Goal: Task Accomplishment & Management: Complete application form

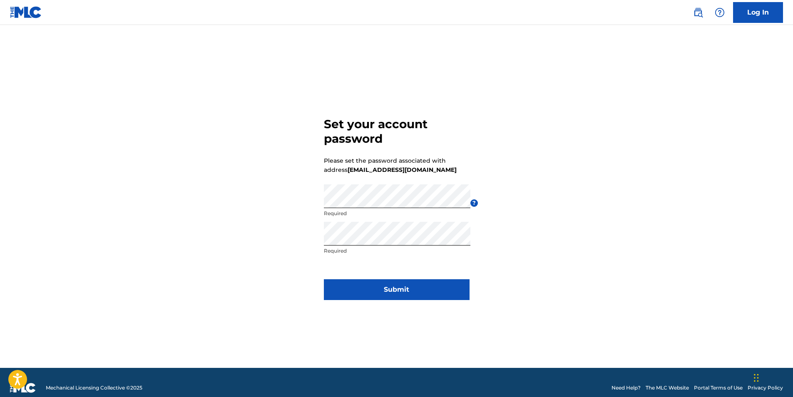
click at [412, 288] on button "Submit" at bounding box center [397, 289] width 146 height 21
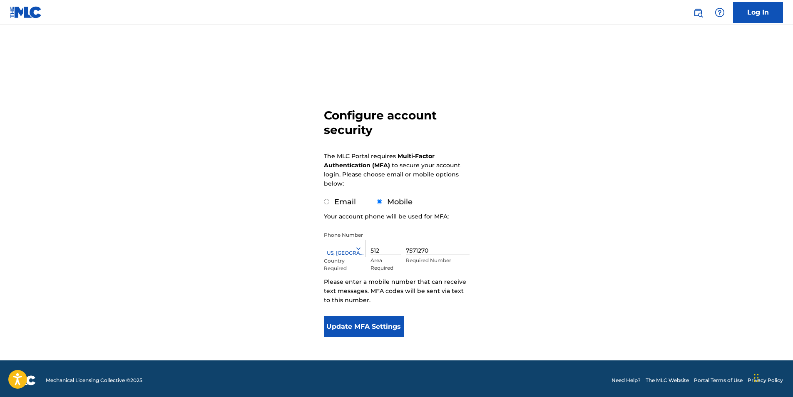
click at [343, 330] on button "Update MFA Settings" at bounding box center [364, 326] width 80 height 21
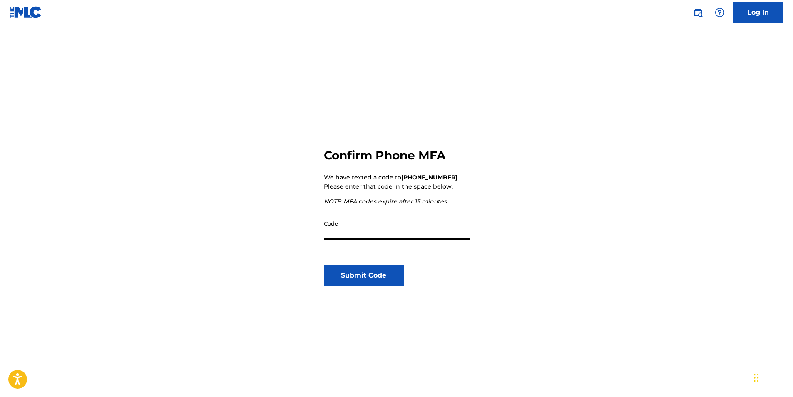
click at [406, 234] on input "Code" at bounding box center [397, 228] width 146 height 24
type input "824925"
click at [380, 279] on button "Submit Code" at bounding box center [364, 275] width 80 height 21
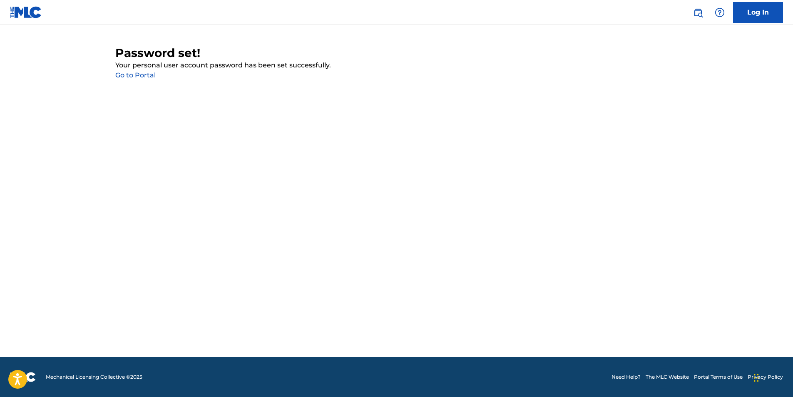
click at [125, 76] on link "Go to Portal" at bounding box center [135, 75] width 40 height 8
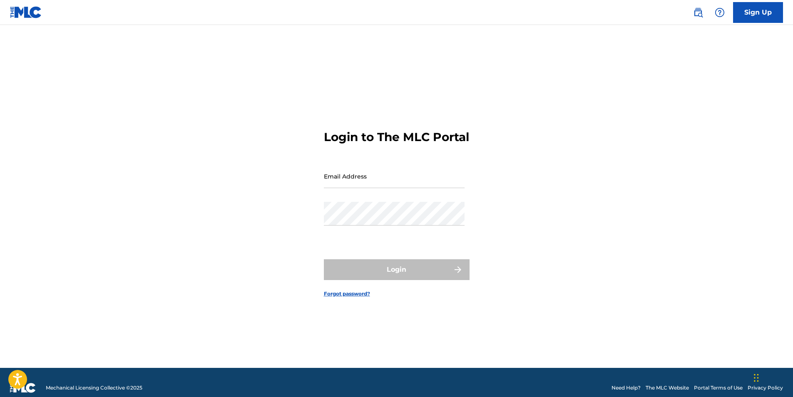
type input "[EMAIL_ADDRESS][DOMAIN_NAME]"
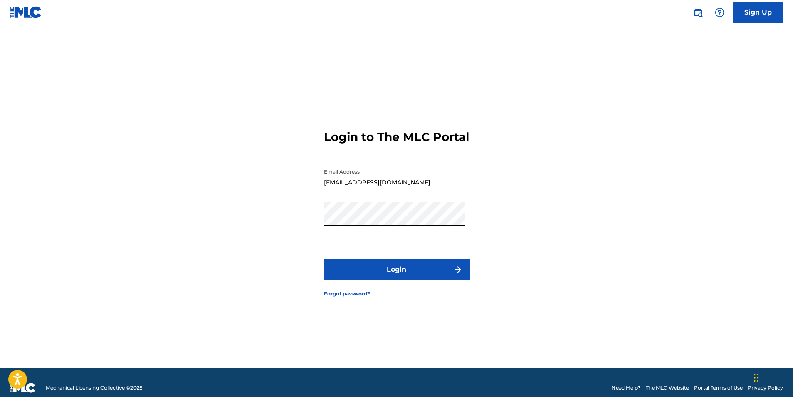
click at [363, 280] on button "Login" at bounding box center [397, 269] width 146 height 21
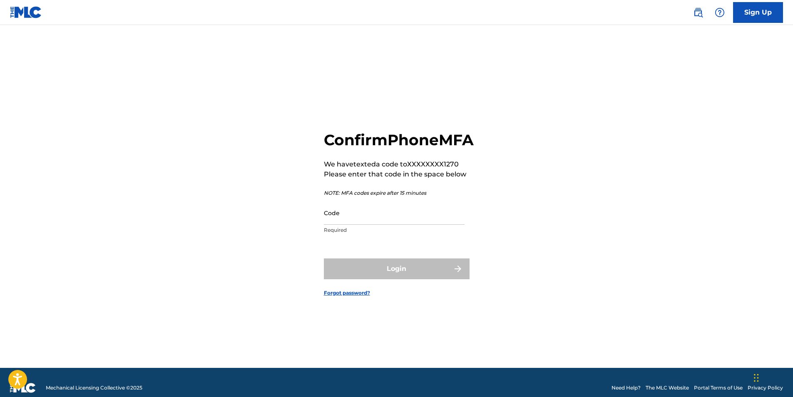
click at [352, 211] on input "Code" at bounding box center [394, 213] width 141 height 24
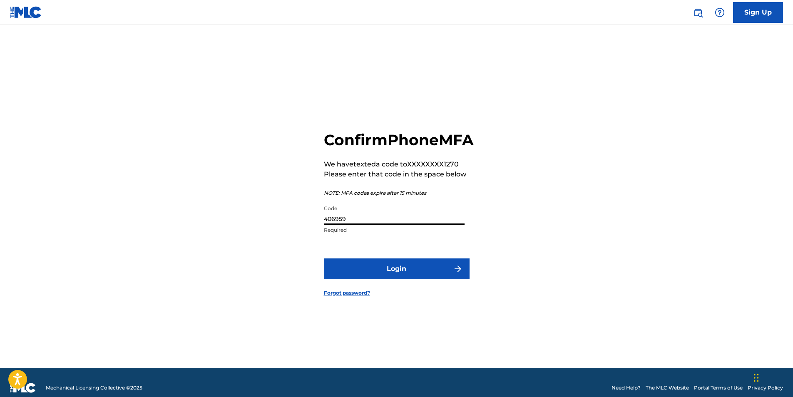
type input "406959"
click at [369, 273] on button "Login" at bounding box center [397, 268] width 146 height 21
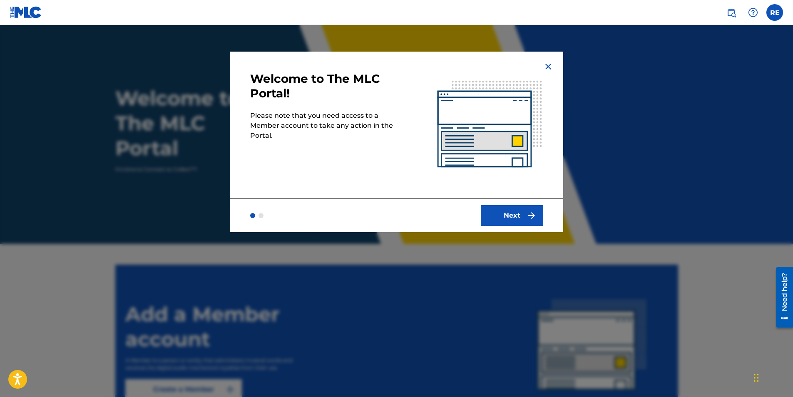
click at [526, 211] on img "submit" at bounding box center [531, 216] width 10 height 10
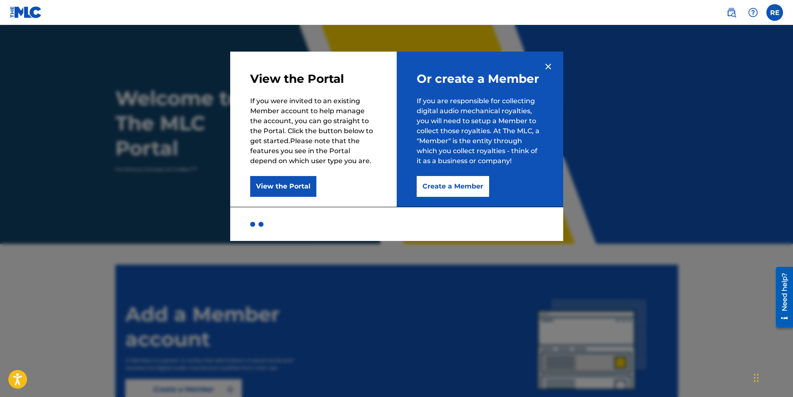
click at [469, 190] on button "Create a Member" at bounding box center [453, 186] width 72 height 21
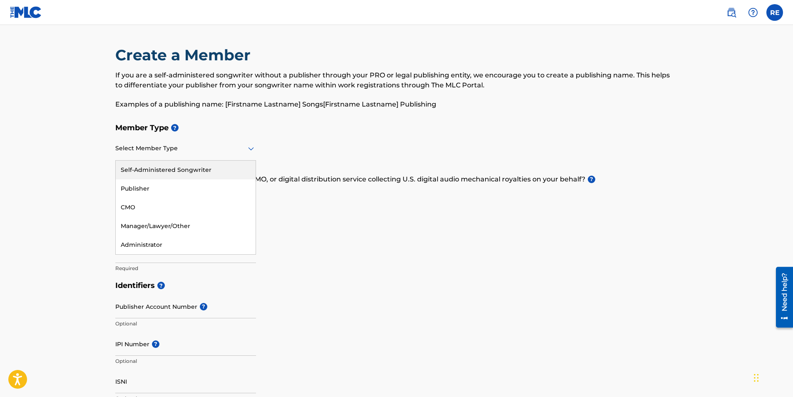
click at [247, 148] on icon at bounding box center [251, 149] width 10 height 10
click at [192, 171] on div "Self-Administered Songwriter" at bounding box center [186, 170] width 140 height 19
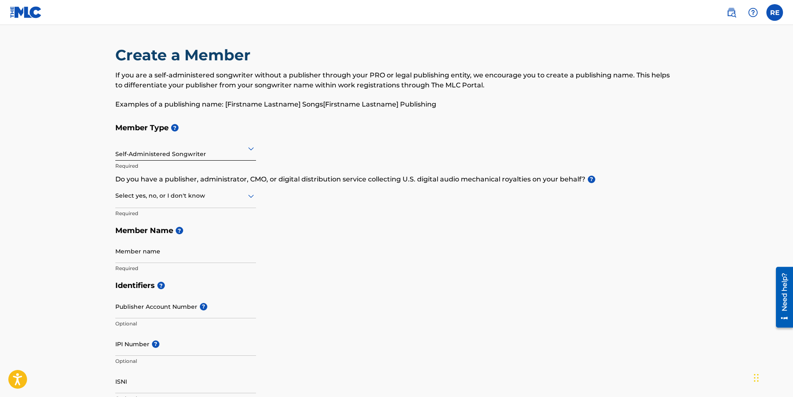
click at [250, 196] on icon at bounding box center [251, 196] width 6 height 3
click at [143, 216] on div "Yes" at bounding box center [186, 217] width 140 height 19
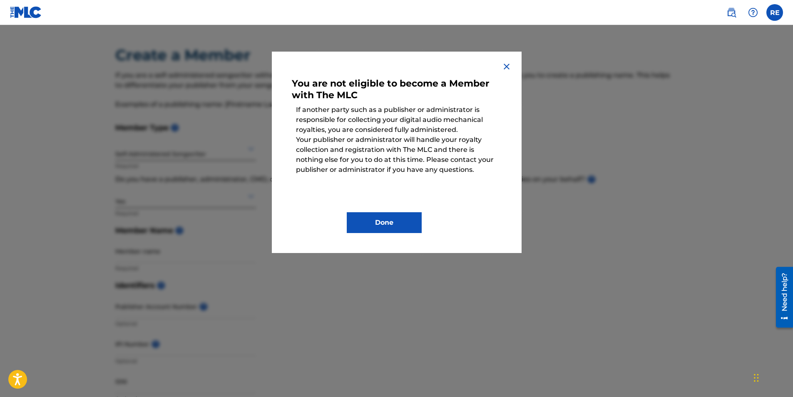
click at [505, 67] on img at bounding box center [506, 67] width 10 height 10
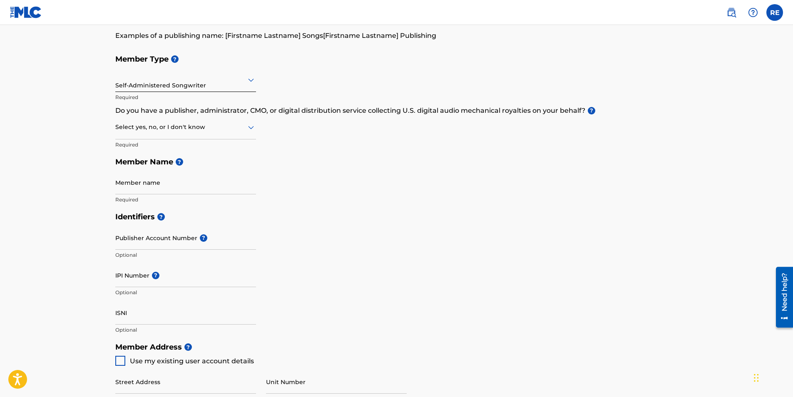
scroll to position [83, 0]
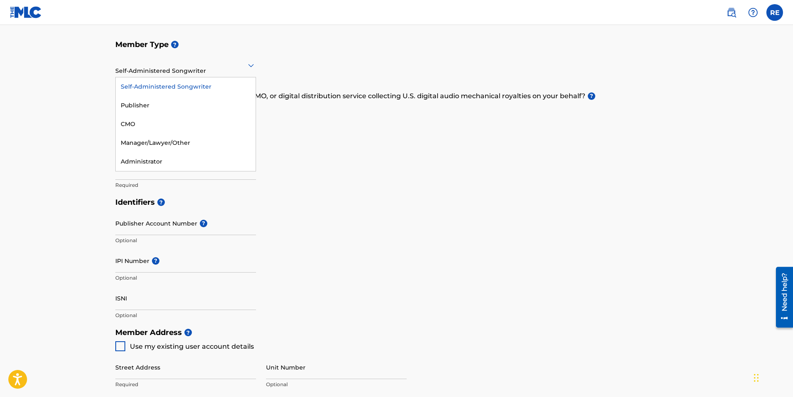
click at [254, 64] on icon at bounding box center [251, 65] width 6 height 3
click at [149, 109] on div "Publisher" at bounding box center [186, 105] width 140 height 19
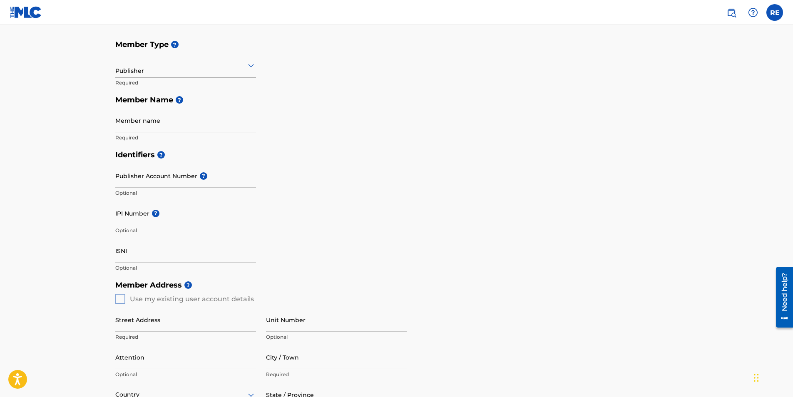
click at [188, 130] on input "Member name" at bounding box center [185, 121] width 141 height 24
click at [345, 107] on h5 "Member Name ?" at bounding box center [396, 100] width 563 height 18
click at [184, 126] on input "Member name" at bounding box center [185, 121] width 141 height 24
click at [184, 126] on input "[PERSON_NAME]" at bounding box center [185, 121] width 141 height 24
type input "[PERSON_NAME]"
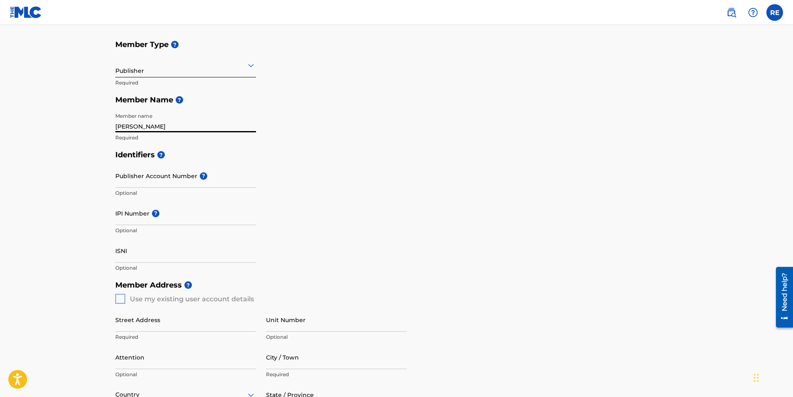
click at [312, 135] on div "Member Type ? Publisher Required Member Name ? Member name [PERSON_NAME] Requir…" at bounding box center [396, 91] width 563 height 110
click at [184, 215] on input "IPI Number ?" at bounding box center [185, 213] width 141 height 24
paste input "01131448882"
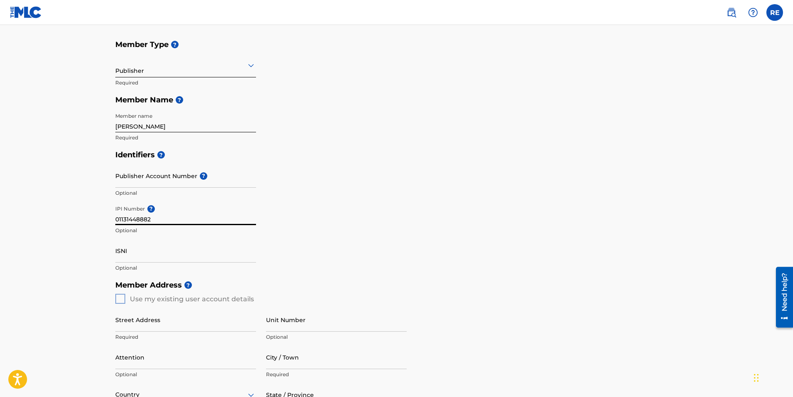
type input "01131448882"
click at [121, 297] on div "Member Address ? Use my existing user account details Street Address Required U…" at bounding box center [396, 371] width 563 height 190
click at [118, 297] on div "Member Address ? Use my existing user account details Street Address Required U…" at bounding box center [396, 371] width 563 height 190
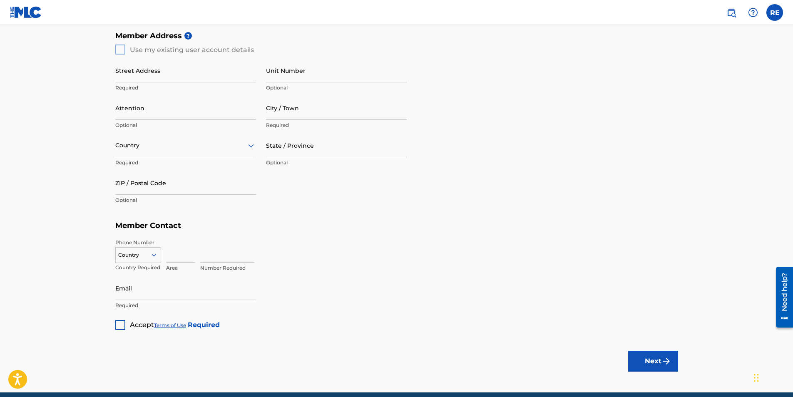
scroll to position [333, 0]
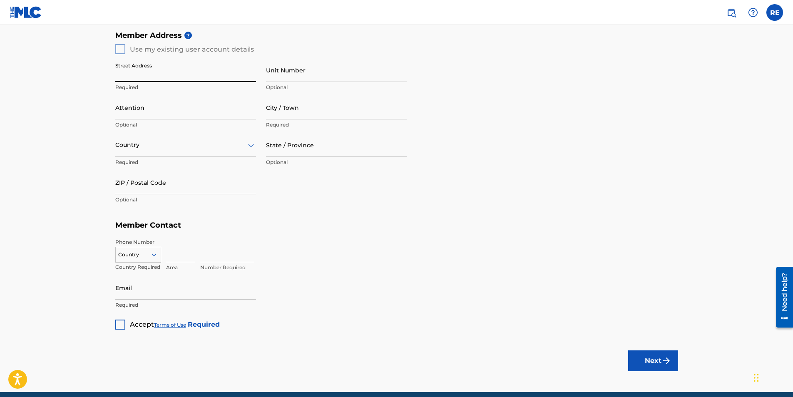
click at [172, 73] on input "Street Address" at bounding box center [185, 70] width 141 height 24
type input "833 Foxtail Run"
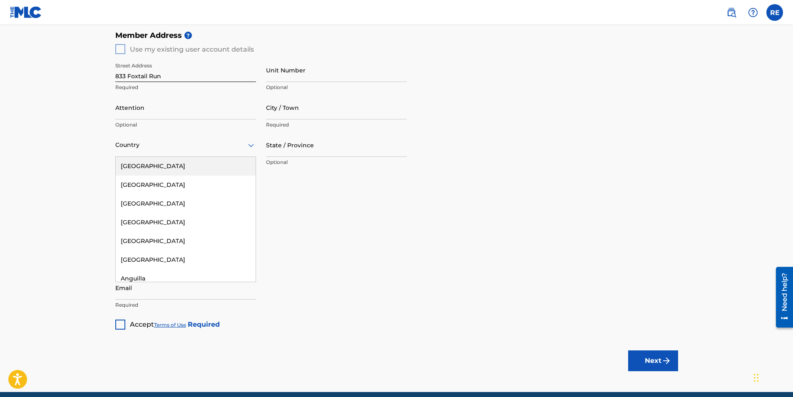
click at [252, 146] on icon at bounding box center [251, 145] width 6 height 3
click at [206, 164] on div "[GEOGRAPHIC_DATA]" at bounding box center [186, 166] width 140 height 19
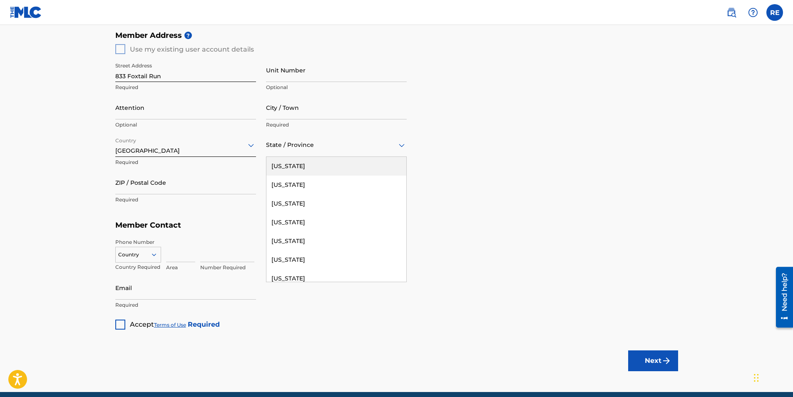
click at [399, 146] on icon at bounding box center [402, 145] width 10 height 10
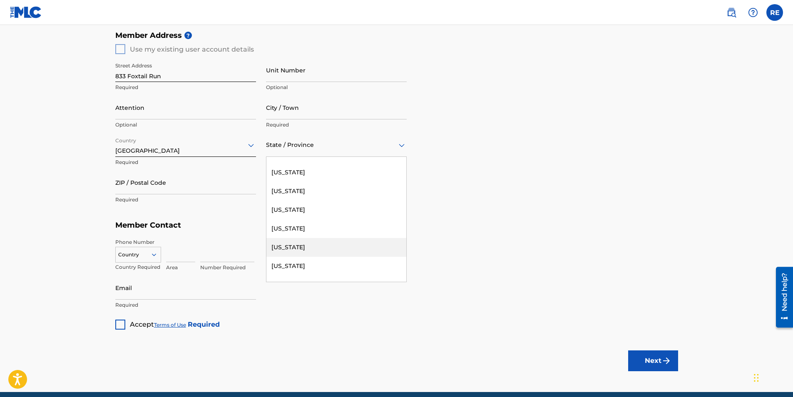
click at [290, 250] on div "[US_STATE]" at bounding box center [336, 247] width 140 height 19
click at [186, 184] on input "ZIP / Postal Code" at bounding box center [185, 183] width 141 height 24
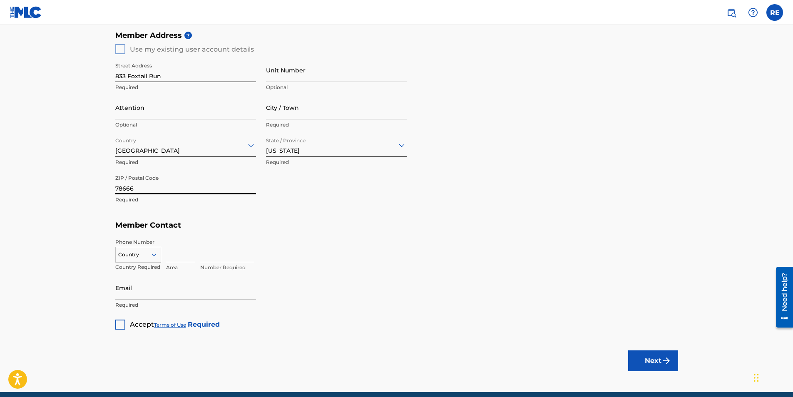
type input "78666"
click at [380, 231] on h5 "Member Contact" at bounding box center [396, 225] width 563 height 18
click at [154, 257] on icon at bounding box center [153, 254] width 7 height 7
click at [143, 269] on div "US, [GEOGRAPHIC_DATA] +1" at bounding box center [138, 275] width 45 height 32
click at [178, 255] on input at bounding box center [180, 250] width 29 height 24
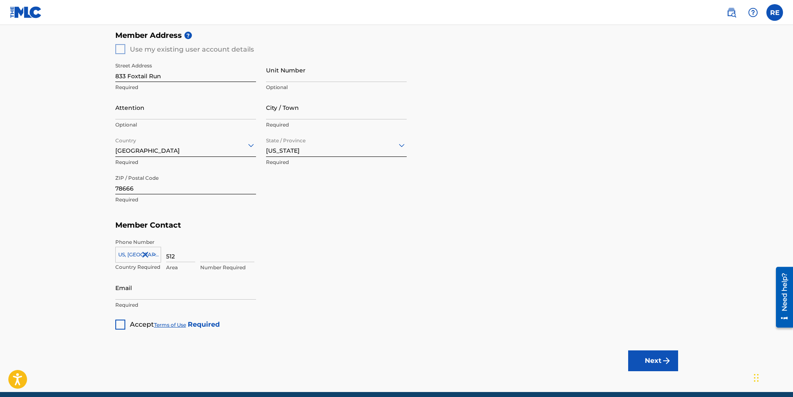
type input "512"
click at [221, 255] on input at bounding box center [227, 250] width 54 height 24
type input "7571270"
click at [151, 290] on input "Email" at bounding box center [185, 288] width 141 height 24
type input "[EMAIL_ADDRESS][DOMAIN_NAME]"
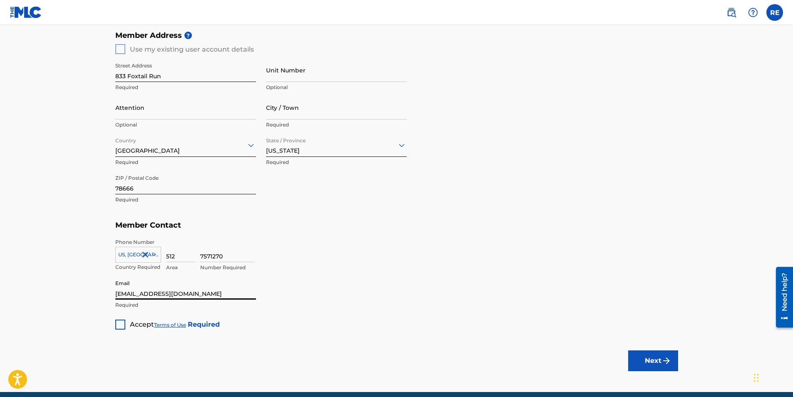
type input "[GEOGRAPHIC_DATA]"
type input "1"
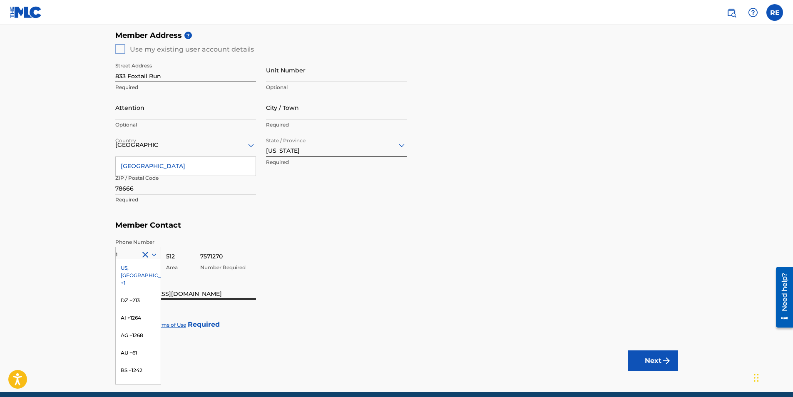
click at [325, 301] on div "Member Type ? Publisher Required Member Name ? Member name [PERSON_NAME] Requir…" at bounding box center [396, 57] width 563 height 543
click at [127, 266] on div "US, [GEOGRAPHIC_DATA] +1" at bounding box center [138, 275] width 45 height 32
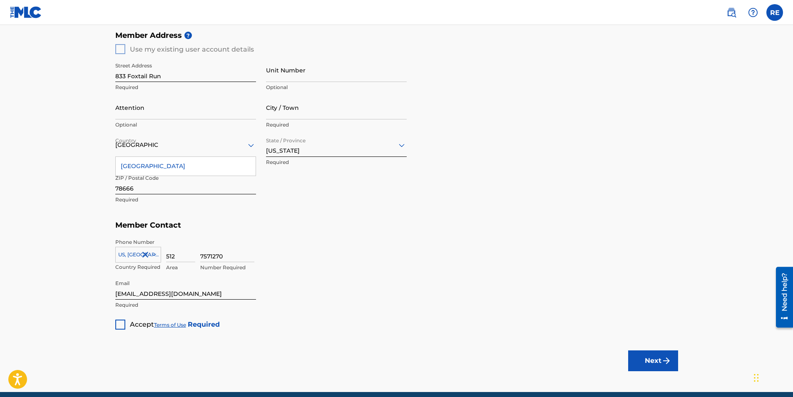
click at [119, 324] on div at bounding box center [120, 325] width 10 height 10
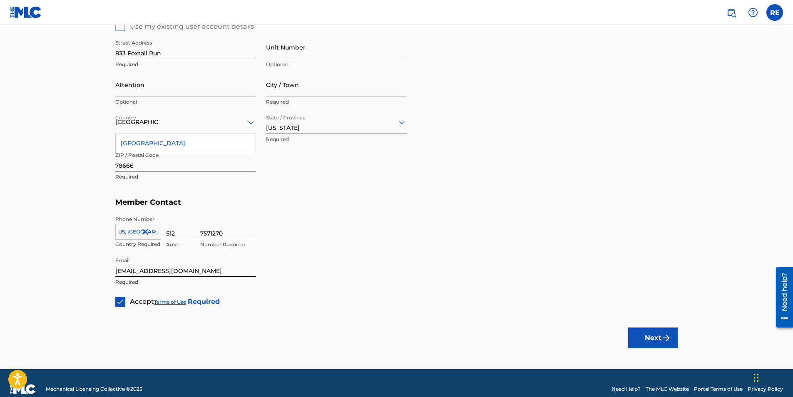
scroll to position [368, 0]
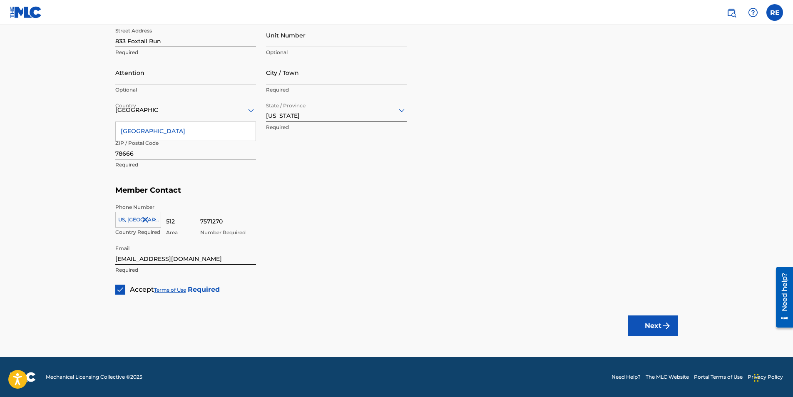
click at [650, 329] on button "Next" at bounding box center [653, 325] width 50 height 21
click at [320, 77] on input "City / Town" at bounding box center [336, 73] width 141 height 24
type input "San Marcos"
click at [650, 322] on button "Next" at bounding box center [653, 325] width 50 height 21
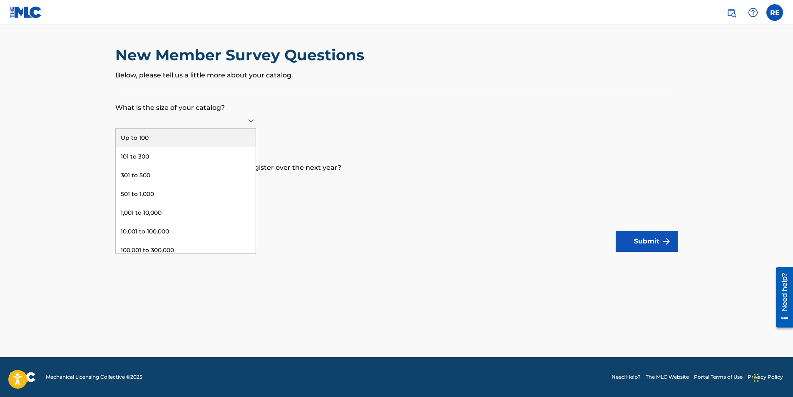
click at [249, 117] on icon at bounding box center [251, 121] width 10 height 10
click at [181, 136] on div "Up to 100" at bounding box center [186, 138] width 140 height 19
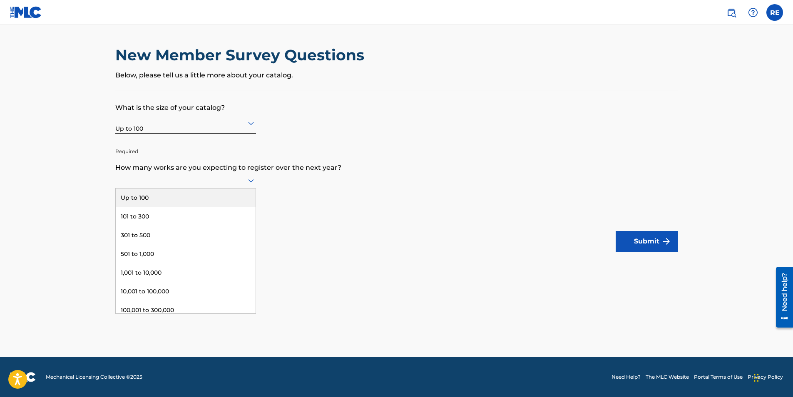
click at [248, 178] on icon at bounding box center [251, 181] width 10 height 10
click at [187, 194] on div "Up to 100" at bounding box center [186, 198] width 140 height 19
click at [636, 249] on button "Submit" at bounding box center [646, 241] width 62 height 21
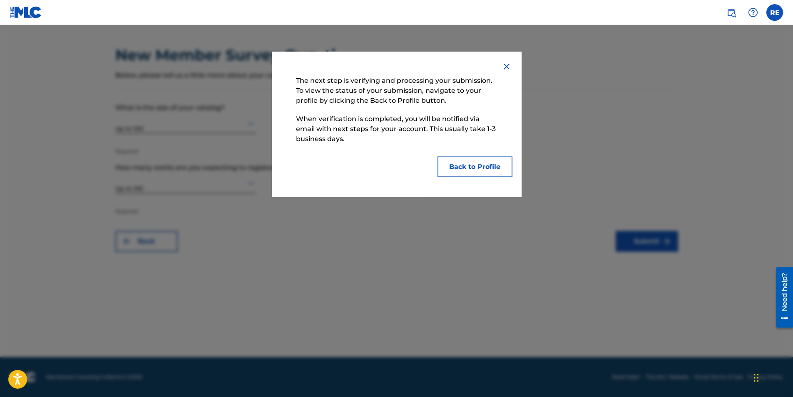
click at [462, 162] on button "Back to Profile" at bounding box center [474, 166] width 75 height 21
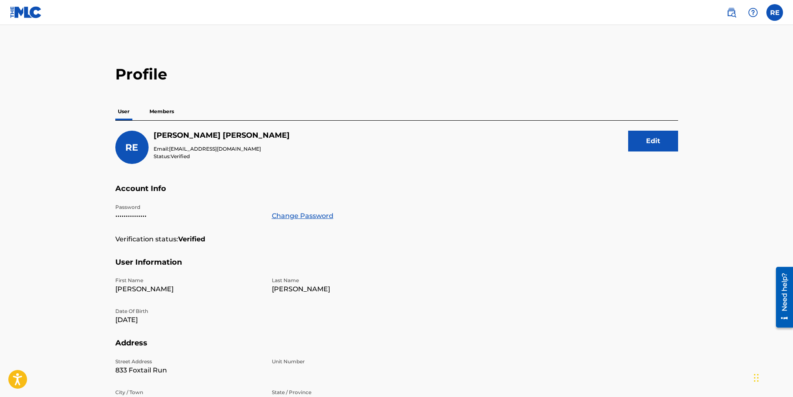
click at [166, 111] on p "Members" at bounding box center [162, 111] width 30 height 17
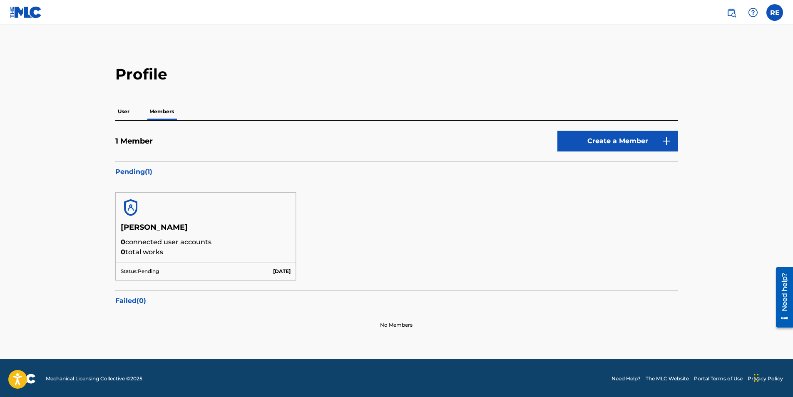
click at [649, 142] on link "Create a Member" at bounding box center [617, 141] width 121 height 21
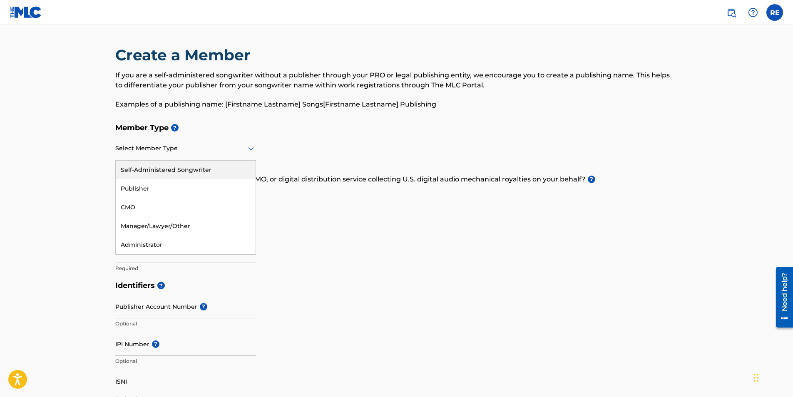
click at [250, 149] on icon at bounding box center [251, 148] width 6 height 3
click at [140, 186] on div "Publisher" at bounding box center [186, 188] width 140 height 19
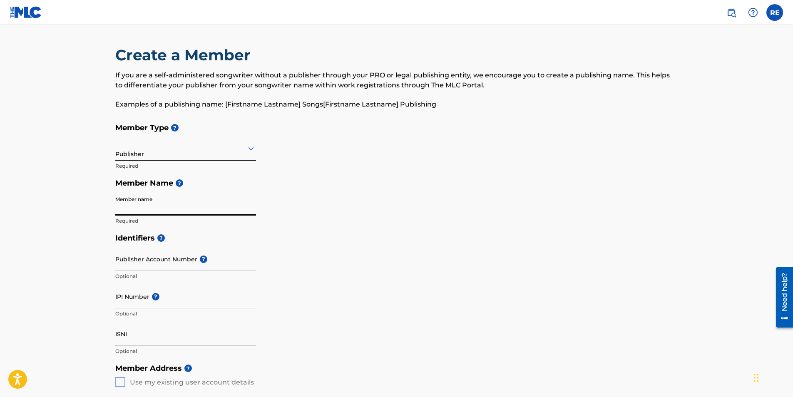
click at [175, 206] on input "Member name" at bounding box center [185, 204] width 141 height 24
type input "[PERSON_NAME]"
type input "01131448882"
type input "833 Foxtail Run"
type input "[GEOGRAPHIC_DATA]"
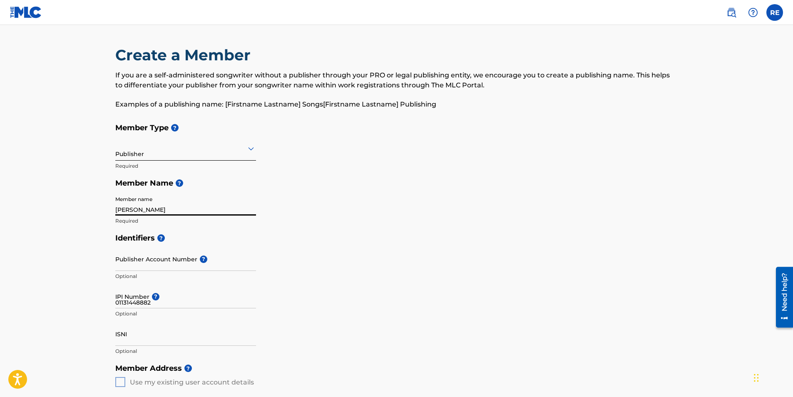
type input "78666"
type input "512"
type input "7571270"
type input "[EMAIL_ADDRESS][DOMAIN_NAME]"
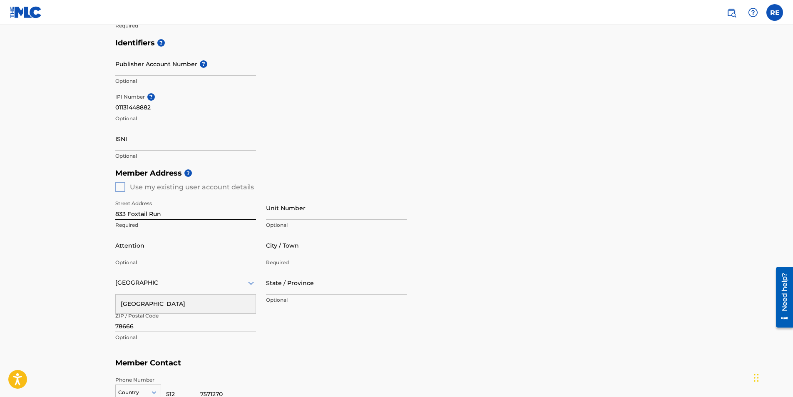
scroll to position [237, 0]
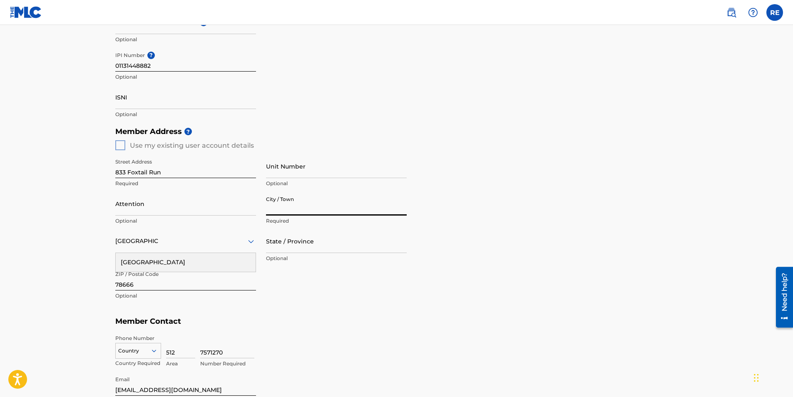
click at [324, 204] on input "City / Town" at bounding box center [336, 204] width 141 height 24
type input "san marcos"
click at [333, 240] on input "State / Province" at bounding box center [336, 241] width 141 height 24
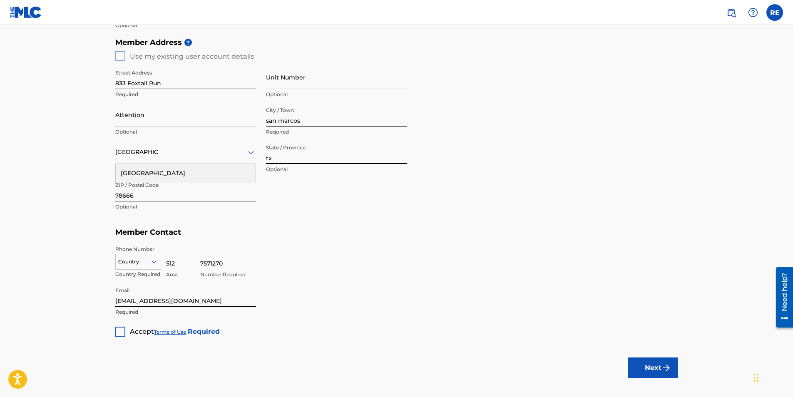
scroll to position [362, 0]
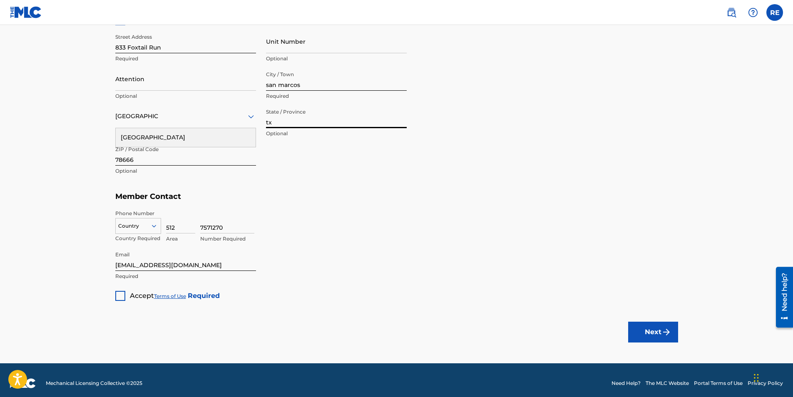
type input "tx"
click at [379, 234] on div "7571270 Number Required" at bounding box center [439, 228] width 478 height 37
click at [117, 296] on div at bounding box center [120, 296] width 10 height 10
click at [643, 329] on button "Next" at bounding box center [653, 332] width 50 height 21
click at [156, 227] on icon at bounding box center [153, 225] width 7 height 7
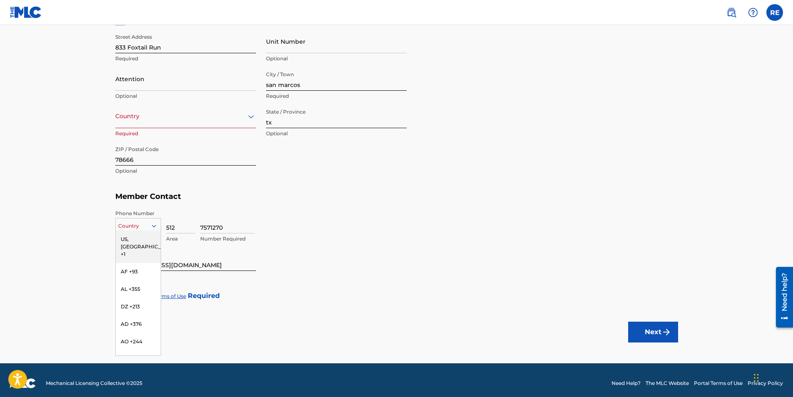
click at [129, 240] on div "US, [GEOGRAPHIC_DATA] +1" at bounding box center [138, 247] width 45 height 32
click at [655, 330] on button "Next" at bounding box center [653, 332] width 50 height 21
click at [253, 117] on icon at bounding box center [251, 116] width 6 height 3
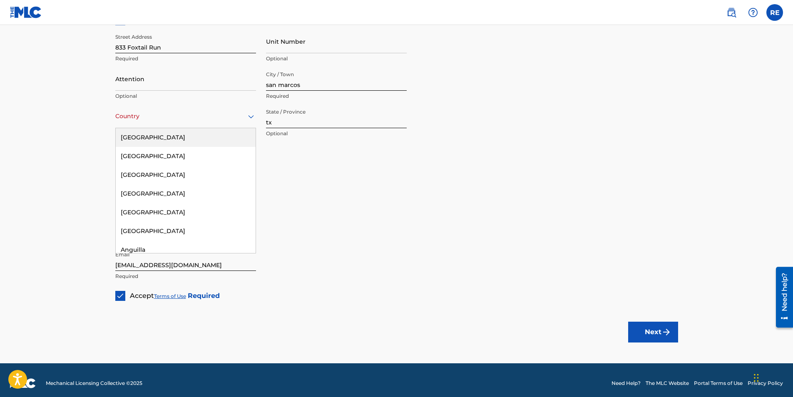
click at [176, 134] on div "[GEOGRAPHIC_DATA]" at bounding box center [186, 137] width 140 height 19
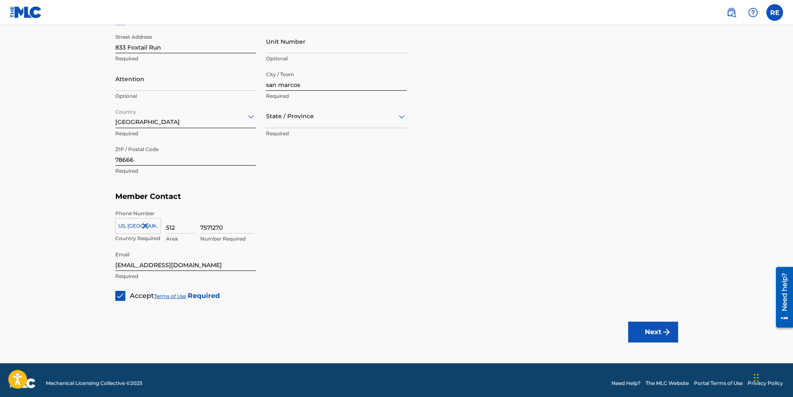
click at [657, 330] on button "Next" at bounding box center [653, 332] width 50 height 21
click at [398, 121] on icon at bounding box center [402, 117] width 10 height 10
click at [299, 243] on div "[US_STATE]" at bounding box center [336, 245] width 140 height 19
click at [652, 325] on button "Next" at bounding box center [653, 332] width 50 height 21
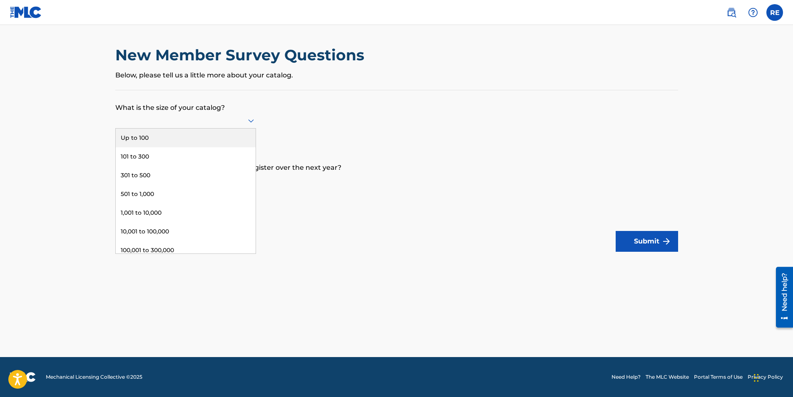
click at [250, 120] on icon at bounding box center [251, 121] width 10 height 10
click at [185, 132] on div "Up to 100" at bounding box center [186, 138] width 140 height 19
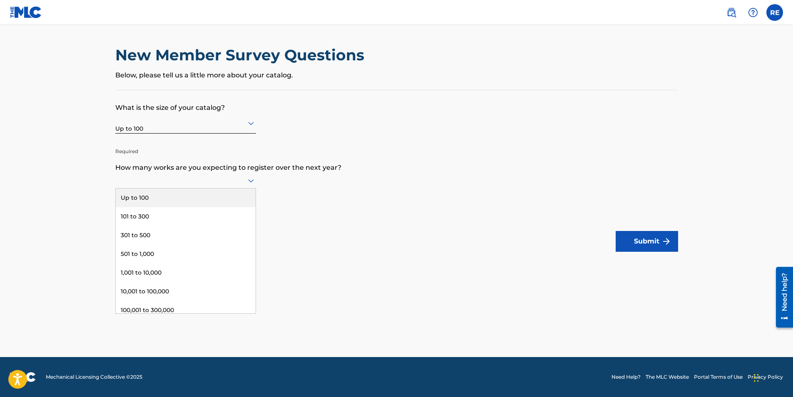
click at [255, 181] on icon at bounding box center [251, 181] width 10 height 10
click at [174, 198] on div "Up to 100" at bounding box center [186, 198] width 140 height 19
click at [636, 245] on button "Submit" at bounding box center [646, 241] width 62 height 21
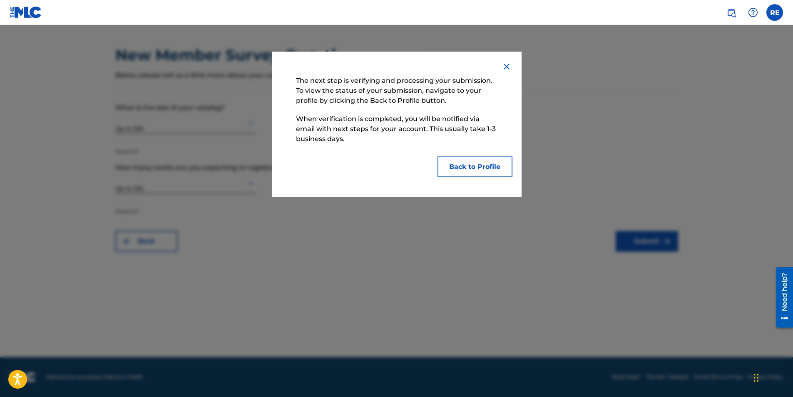
click at [479, 167] on button "Back to Profile" at bounding box center [474, 166] width 75 height 21
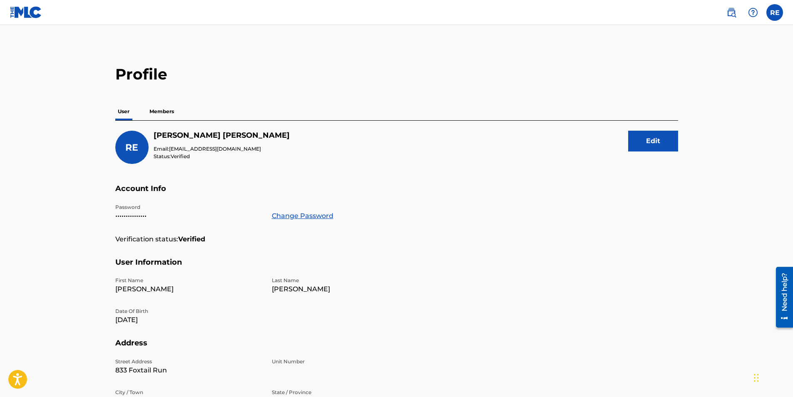
click at [163, 112] on p "Members" at bounding box center [162, 111] width 30 height 17
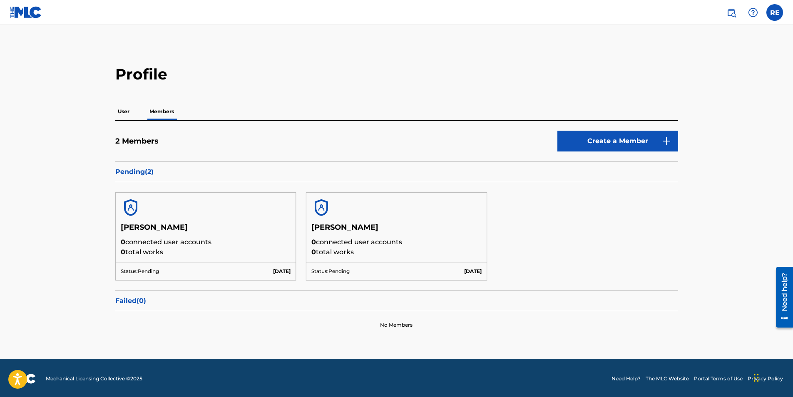
click at [119, 110] on p "User" at bounding box center [123, 111] width 17 height 17
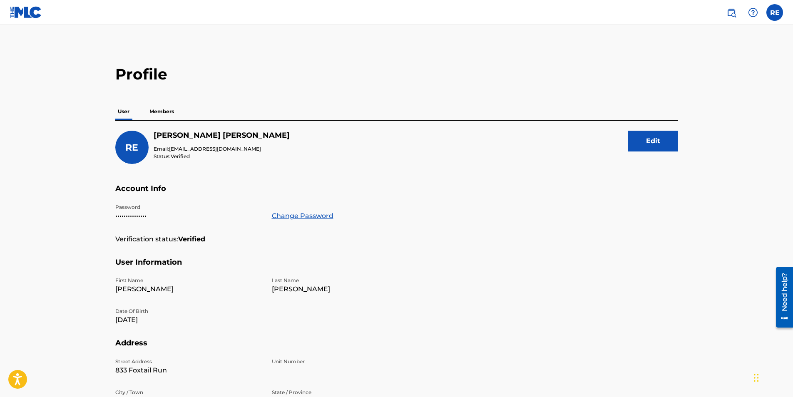
click at [778, 10] on label at bounding box center [774, 12] width 17 height 17
click at [774, 12] on input "RE [PERSON_NAME] [EMAIL_ADDRESS][DOMAIN_NAME] Notification Preferences Profile …" at bounding box center [774, 12] width 0 height 0
click at [411, 273] on h5 "User Information" at bounding box center [396, 268] width 563 height 20
click at [164, 110] on p "Members" at bounding box center [162, 111] width 30 height 17
